Goal: Task Accomplishment & Management: Use online tool/utility

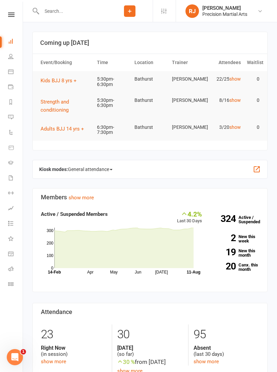
click at [13, 14] on icon at bounding box center [11, 14] width 6 height 4
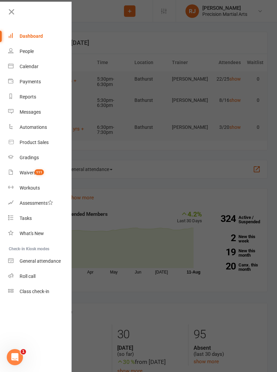
click at [25, 281] on link "Roll call" at bounding box center [40, 276] width 64 height 15
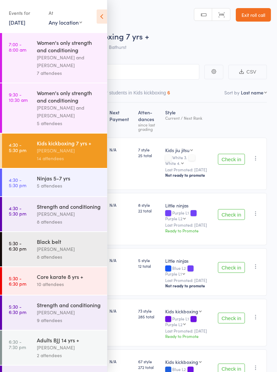
click at [102, 16] on icon at bounding box center [102, 16] width 10 height 14
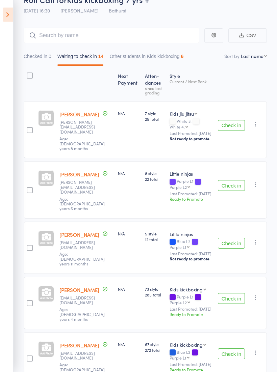
click at [12, 12] on icon at bounding box center [8, 15] width 10 height 14
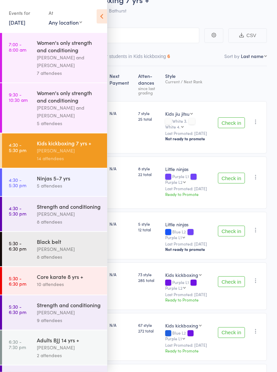
scroll to position [36, 0]
click at [74, 182] on div "Ninjas 5-7 yrs" at bounding box center [69, 178] width 64 height 7
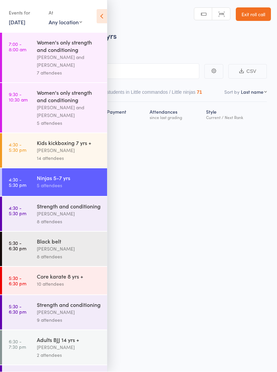
scroll to position [5, 0]
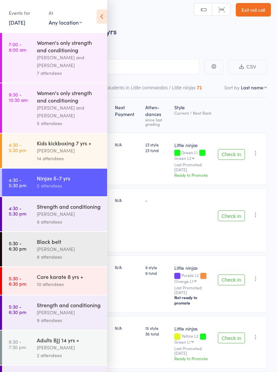
click at [102, 14] on icon at bounding box center [102, 16] width 10 height 14
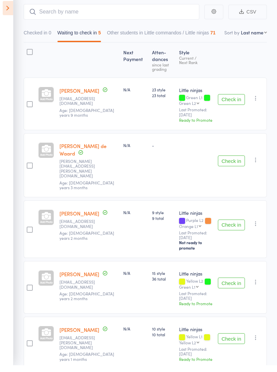
scroll to position [52, 0]
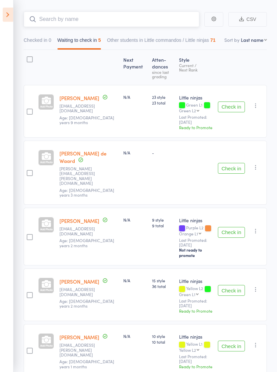
click at [115, 14] on input "search" at bounding box center [112, 20] width 176 height 16
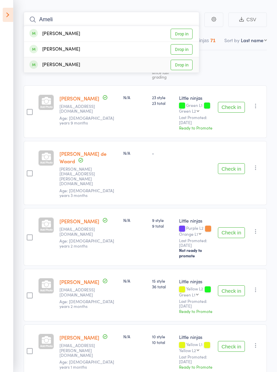
type input "Ameli"
click at [186, 61] on link "Drop in" at bounding box center [181, 65] width 22 height 10
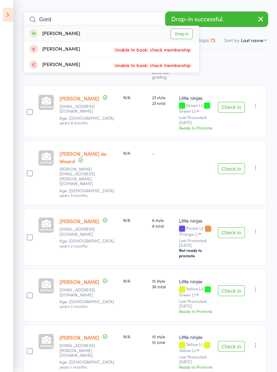
type input "Gord"
click at [182, 30] on link "Drop in" at bounding box center [181, 34] width 22 height 10
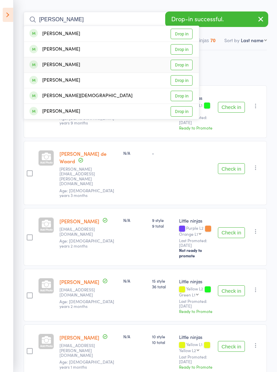
type input "[PERSON_NAME]"
click at [189, 65] on link "Drop in" at bounding box center [181, 65] width 22 height 10
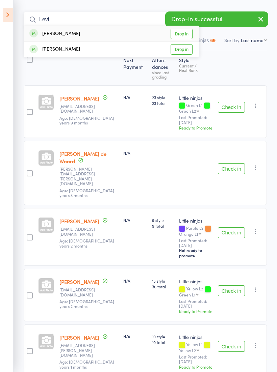
type input "Levi"
click at [183, 36] on link "Drop in" at bounding box center [181, 34] width 22 height 10
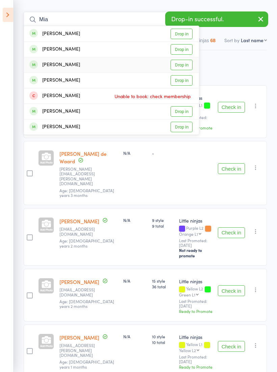
type input "Mia"
click at [181, 66] on link "Drop in" at bounding box center [181, 65] width 22 height 10
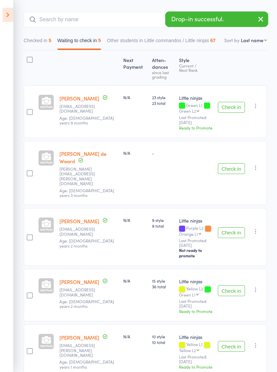
click at [234, 163] on button "Check in" at bounding box center [231, 168] width 27 height 11
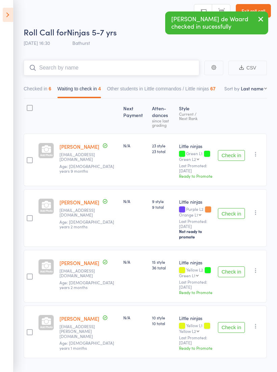
click at [135, 65] on input "search" at bounding box center [112, 68] width 176 height 16
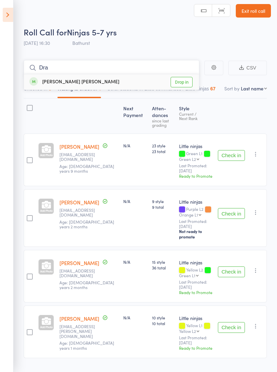
type input "Dra"
click at [180, 81] on link "Drop in" at bounding box center [181, 82] width 22 height 10
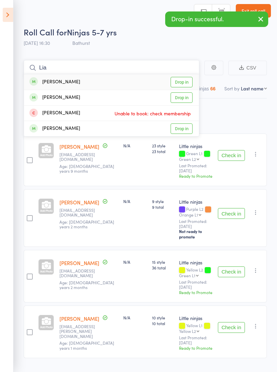
type input "Lia"
click at [182, 81] on link "Drop in" at bounding box center [181, 82] width 22 height 10
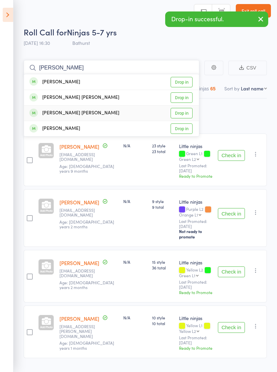
type input "[PERSON_NAME]"
click at [185, 111] on link "Drop in" at bounding box center [181, 113] width 22 height 10
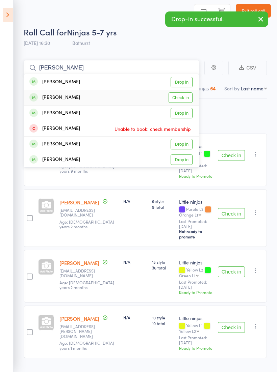
type input "[PERSON_NAME]"
click at [189, 94] on link "Check in" at bounding box center [180, 97] width 24 height 10
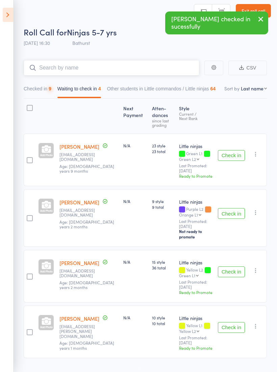
scroll to position [0, 0]
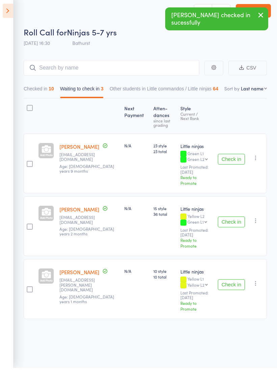
click at [235, 158] on button "Check in" at bounding box center [231, 163] width 27 height 11
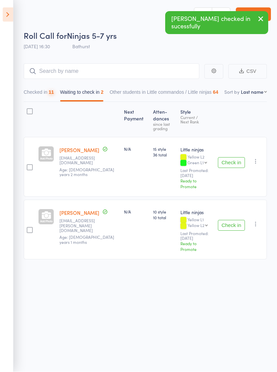
click at [233, 220] on button "Check in" at bounding box center [231, 225] width 27 height 11
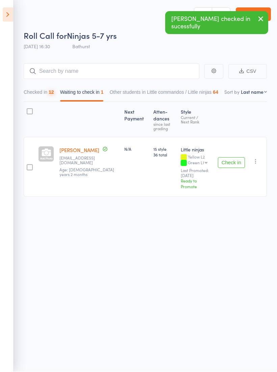
click at [255, 158] on icon "button" at bounding box center [255, 161] width 7 height 7
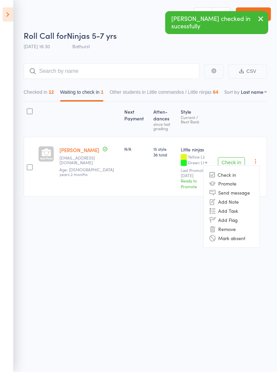
click at [234, 225] on li "Remove" at bounding box center [232, 229] width 56 height 9
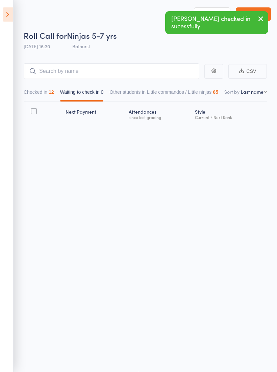
click at [9, 12] on icon at bounding box center [8, 15] width 10 height 14
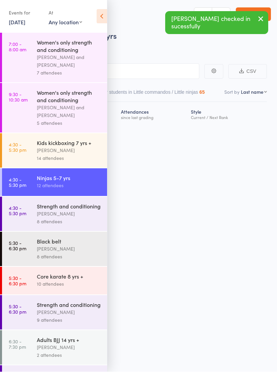
click at [81, 147] on div "Kids kickboxing 7 yrs +" at bounding box center [69, 142] width 64 height 7
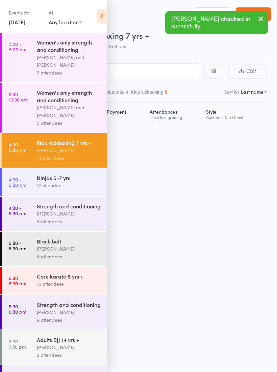
click at [105, 18] on icon at bounding box center [102, 16] width 10 height 14
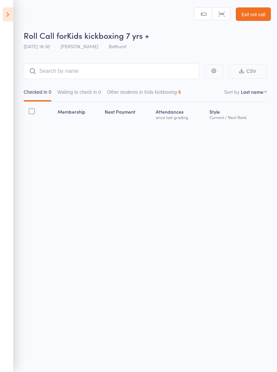
scroll to position [5, 0]
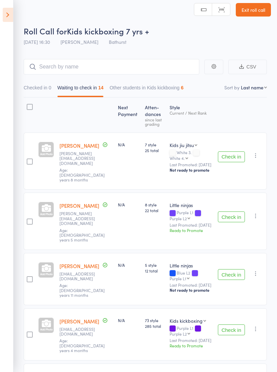
click at [233, 155] on button "Check in" at bounding box center [231, 157] width 27 height 11
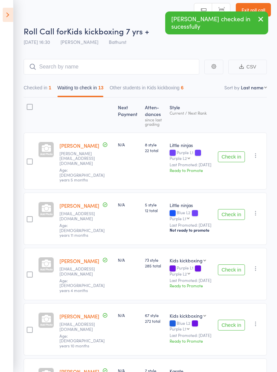
click at [236, 156] on button "Check in" at bounding box center [231, 157] width 27 height 11
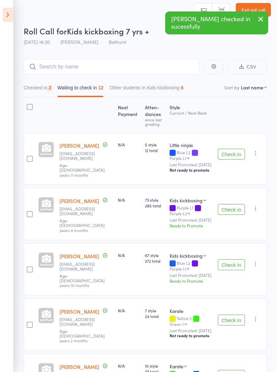
click at [233, 156] on button "Check in" at bounding box center [231, 154] width 27 height 11
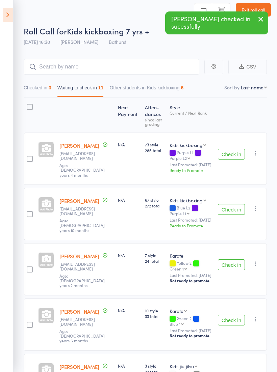
click at [258, 153] on icon "button" at bounding box center [255, 153] width 7 height 7
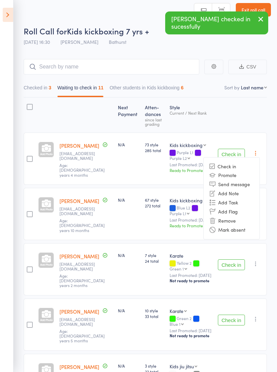
click at [235, 225] on li "Remove" at bounding box center [232, 220] width 56 height 9
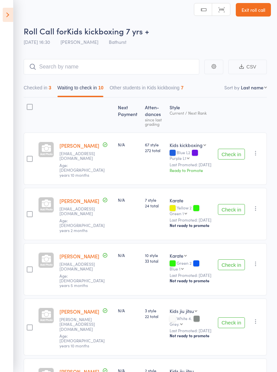
click at [255, 153] on icon "button" at bounding box center [255, 153] width 7 height 7
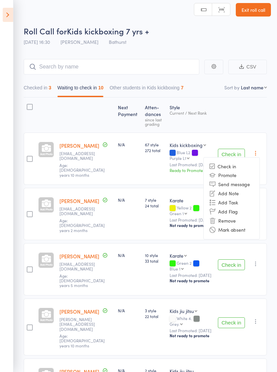
click at [228, 220] on li "Remove" at bounding box center [232, 220] width 56 height 9
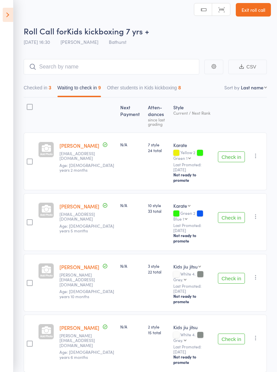
click at [236, 152] on button "Check in" at bounding box center [231, 157] width 27 height 11
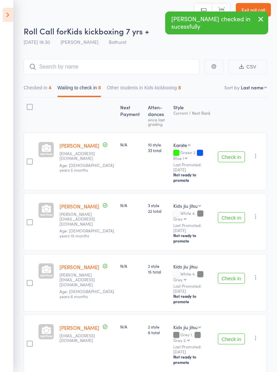
click at [237, 155] on button "Check in" at bounding box center [231, 157] width 27 height 11
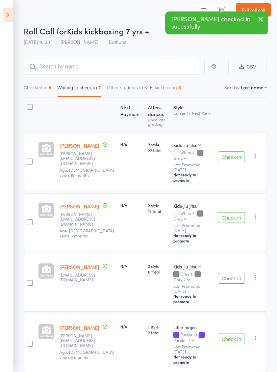
click at [235, 154] on button "Check in" at bounding box center [231, 157] width 27 height 11
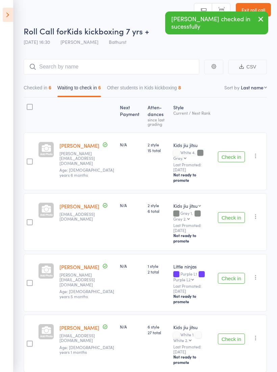
click at [232, 152] on button "Check in" at bounding box center [231, 157] width 27 height 11
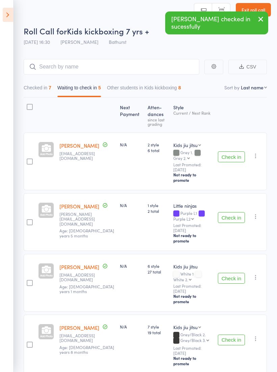
click at [254, 153] on icon "button" at bounding box center [255, 156] width 7 height 7
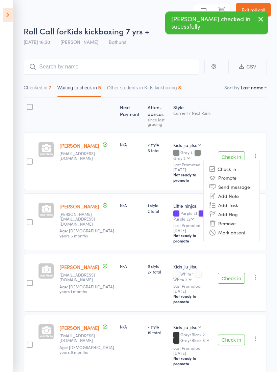
click at [235, 219] on li "Remove" at bounding box center [232, 223] width 56 height 9
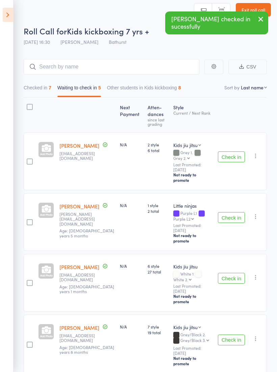
scroll to position [5, 0]
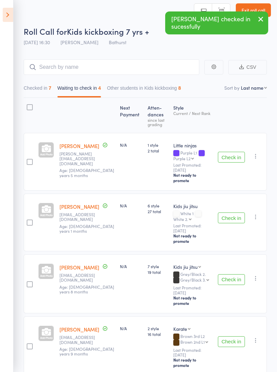
click at [232, 152] on button "Check in" at bounding box center [231, 157] width 27 height 11
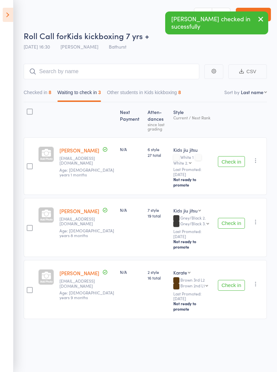
click at [236, 156] on button "Check in" at bounding box center [231, 161] width 27 height 11
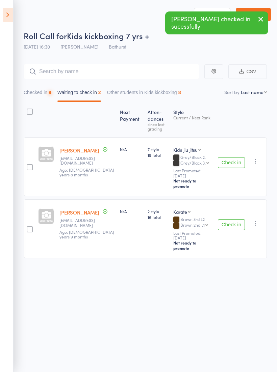
click at [236, 157] on button "Check in" at bounding box center [231, 162] width 27 height 11
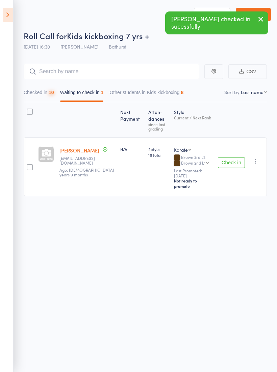
click at [233, 157] on button "Check in" at bounding box center [231, 162] width 27 height 11
click at [129, 66] on input "search" at bounding box center [112, 72] width 176 height 16
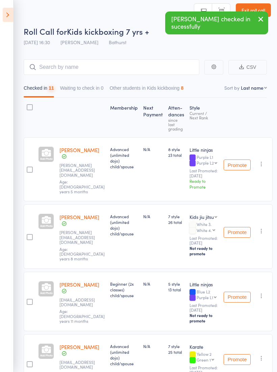
click at [233, 155] on div "Promote Undo check-in Promote Send message Add Note Add Task Add Flag Remove Ma…" at bounding box center [247, 169] width 52 height 64
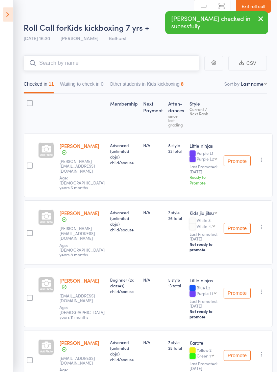
click at [136, 64] on input "search" at bounding box center [112, 64] width 176 height 16
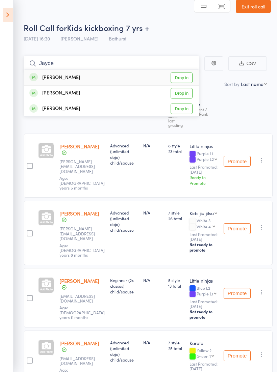
type input "Jayde"
click at [184, 78] on link "Drop in" at bounding box center [181, 78] width 22 height 10
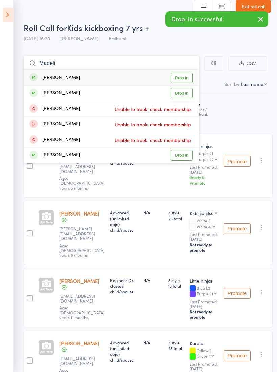
type input "Madeli"
click at [188, 79] on link "Drop in" at bounding box center [181, 78] width 22 height 10
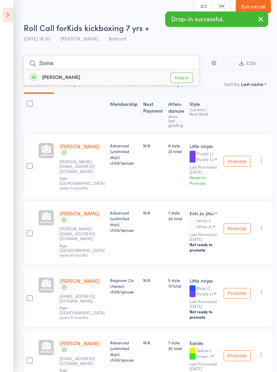
type input "Soma"
click at [182, 74] on link "Drop in" at bounding box center [181, 78] width 22 height 10
type input "E"
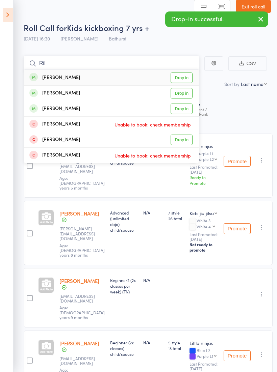
type input "Ril"
click at [185, 78] on link "Drop in" at bounding box center [181, 78] width 22 height 10
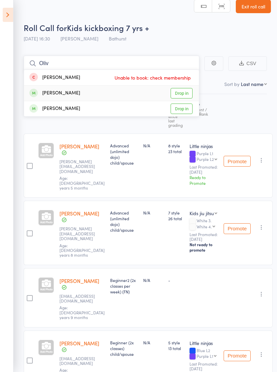
type input "Oliv"
click at [183, 93] on link "Drop in" at bounding box center [181, 93] width 22 height 10
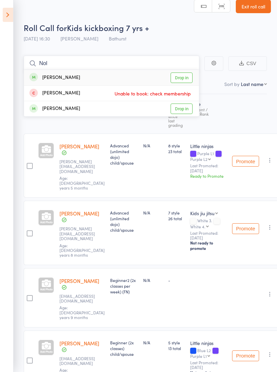
type input "Nol"
click at [188, 83] on link "Drop in" at bounding box center [181, 78] width 22 height 10
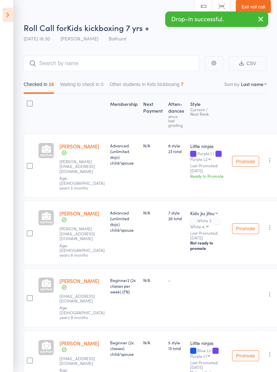
click at [255, 17] on button "button" at bounding box center [260, 20] width 15 height 16
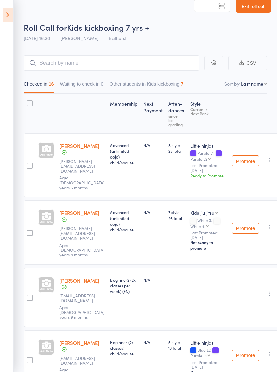
scroll to position [9, 0]
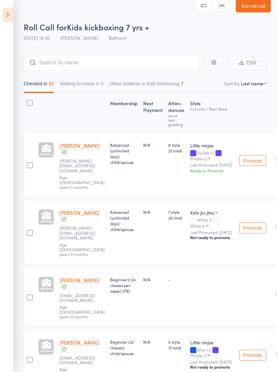
click at [260, 3] on link "Exit roll call" at bounding box center [253, 6] width 35 height 14
